Goal: Contribute content: Contribute content

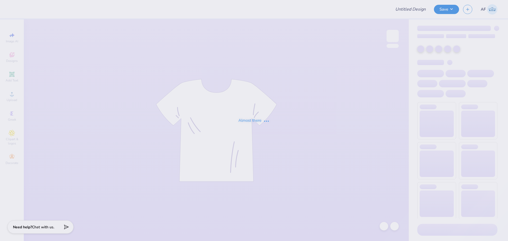
type input "[PERSON_NAME] : [GEOGRAPHIC_DATA]"
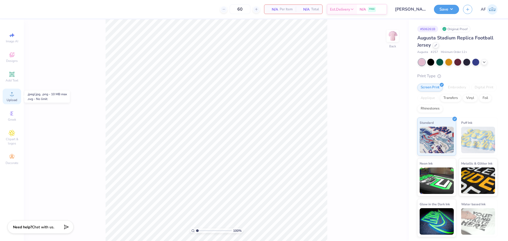
click at [13, 98] on span "Upload" at bounding box center [12, 100] width 11 height 4
click at [455, 97] on div "Transfers" at bounding box center [450, 97] width 21 height 8
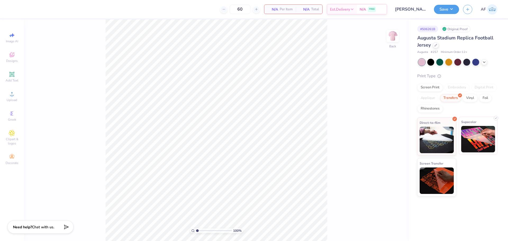
click at [490, 145] on img at bounding box center [478, 139] width 34 height 26
click at [7, 98] on span "Upload" at bounding box center [12, 100] width 11 height 4
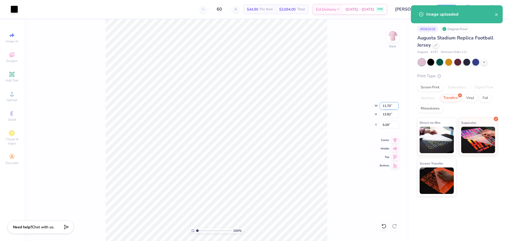
click at [381, 103] on input "11.70" at bounding box center [388, 105] width 19 height 7
click at [385, 104] on input "11.70" at bounding box center [388, 105] width 19 height 7
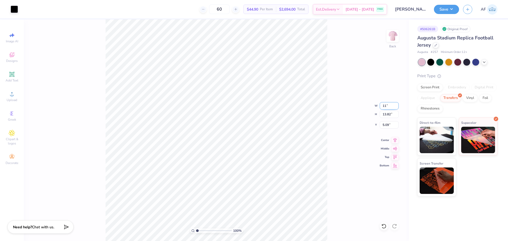
type input "11.00"
type input "12.99"
click at [383, 126] on input "5.50" at bounding box center [388, 124] width 19 height 7
type input "3.00"
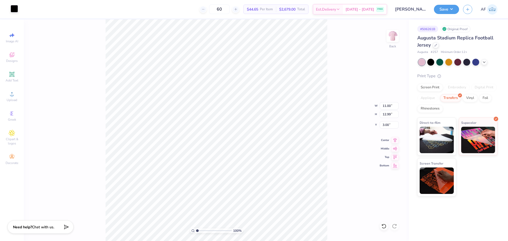
click at [16, 8] on div at bounding box center [14, 8] width 7 height 7
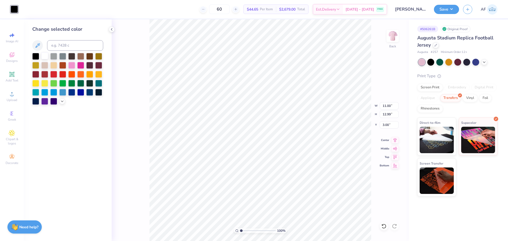
click at [43, 55] on div at bounding box center [44, 55] width 7 height 7
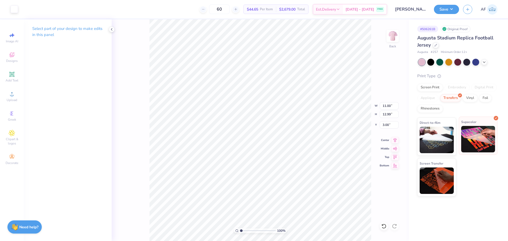
click at [481, 141] on img at bounding box center [478, 139] width 34 height 26
click at [130, 204] on div "100 % Back" at bounding box center [260, 130] width 297 height 222
click at [395, 38] on img at bounding box center [392, 35] width 21 height 21
click at [390, 34] on img at bounding box center [392, 35] width 21 height 21
click at [395, 139] on icon at bounding box center [394, 139] width 7 height 6
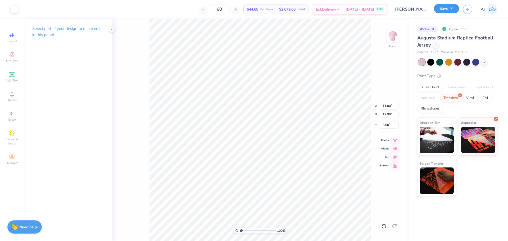
click at [455, 7] on button "Save" at bounding box center [446, 8] width 25 height 9
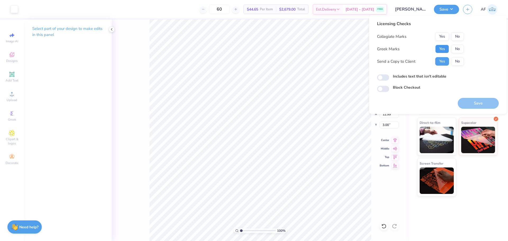
click at [443, 51] on button "Yes" at bounding box center [442, 49] width 14 height 8
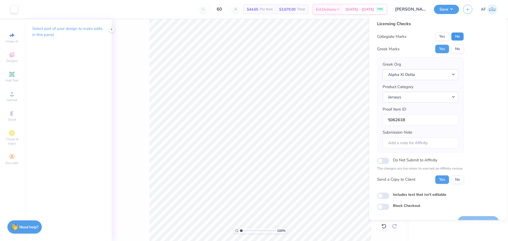
click at [459, 38] on button "No" at bounding box center [457, 36] width 13 height 8
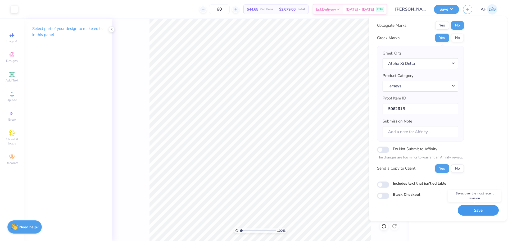
click at [476, 211] on button "Save" at bounding box center [477, 210] width 41 height 11
